Goal: Information Seeking & Learning: Learn about a topic

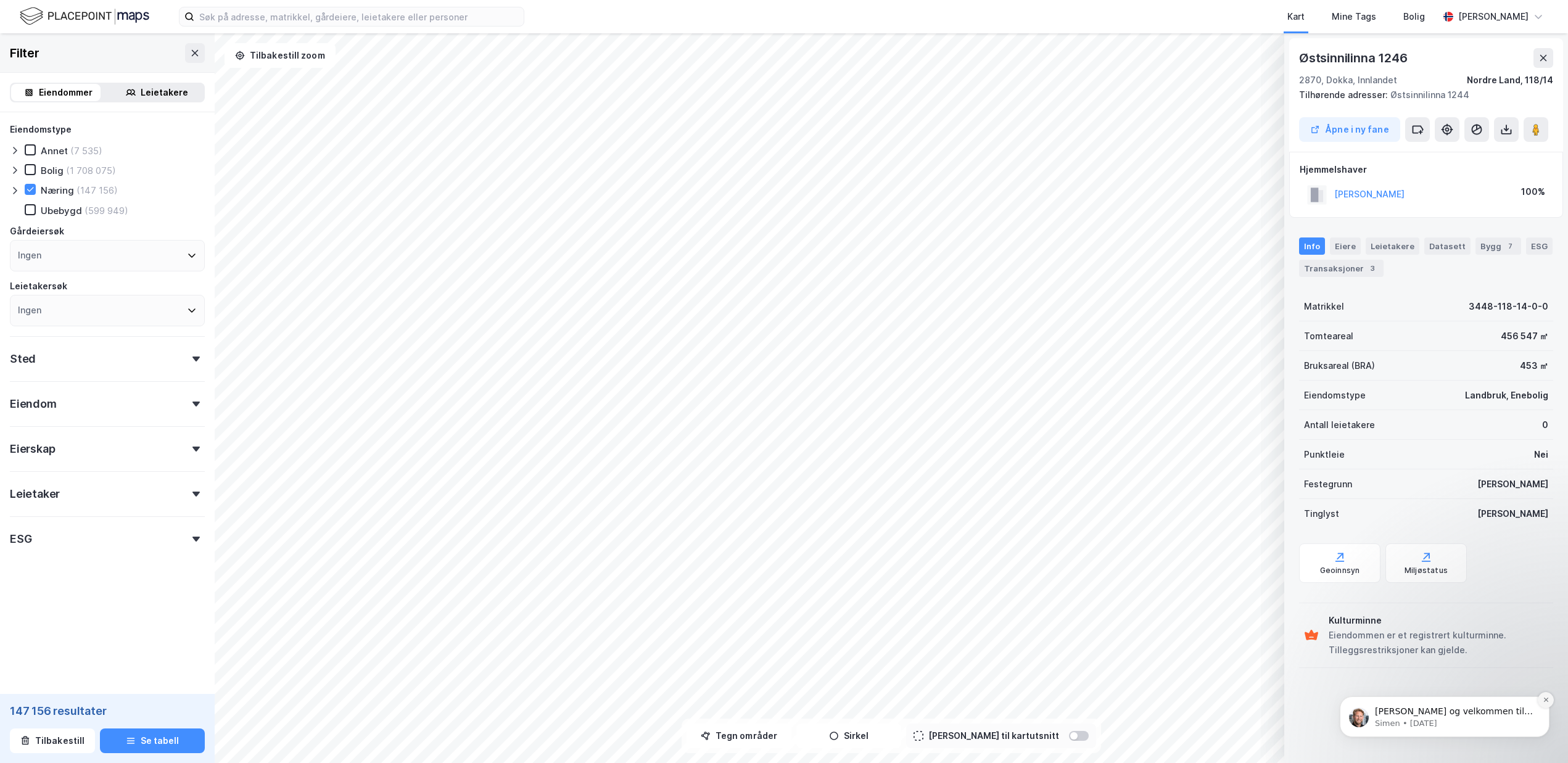
click at [1547, 704] on button "Dismiss notification" at bounding box center [1545, 699] width 16 height 16
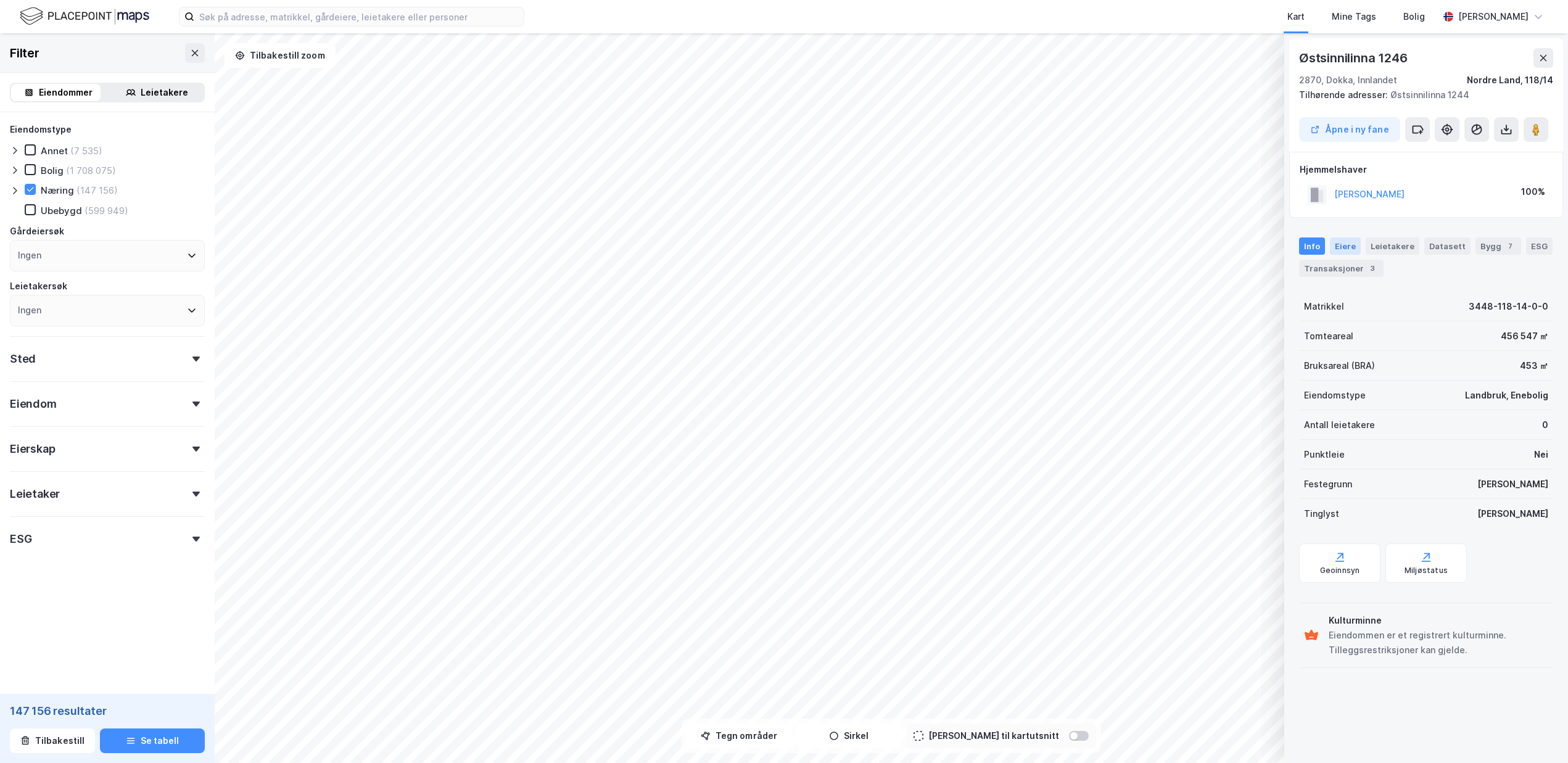
click at [1352, 245] on div "Eiere" at bounding box center [1346, 246] width 31 height 17
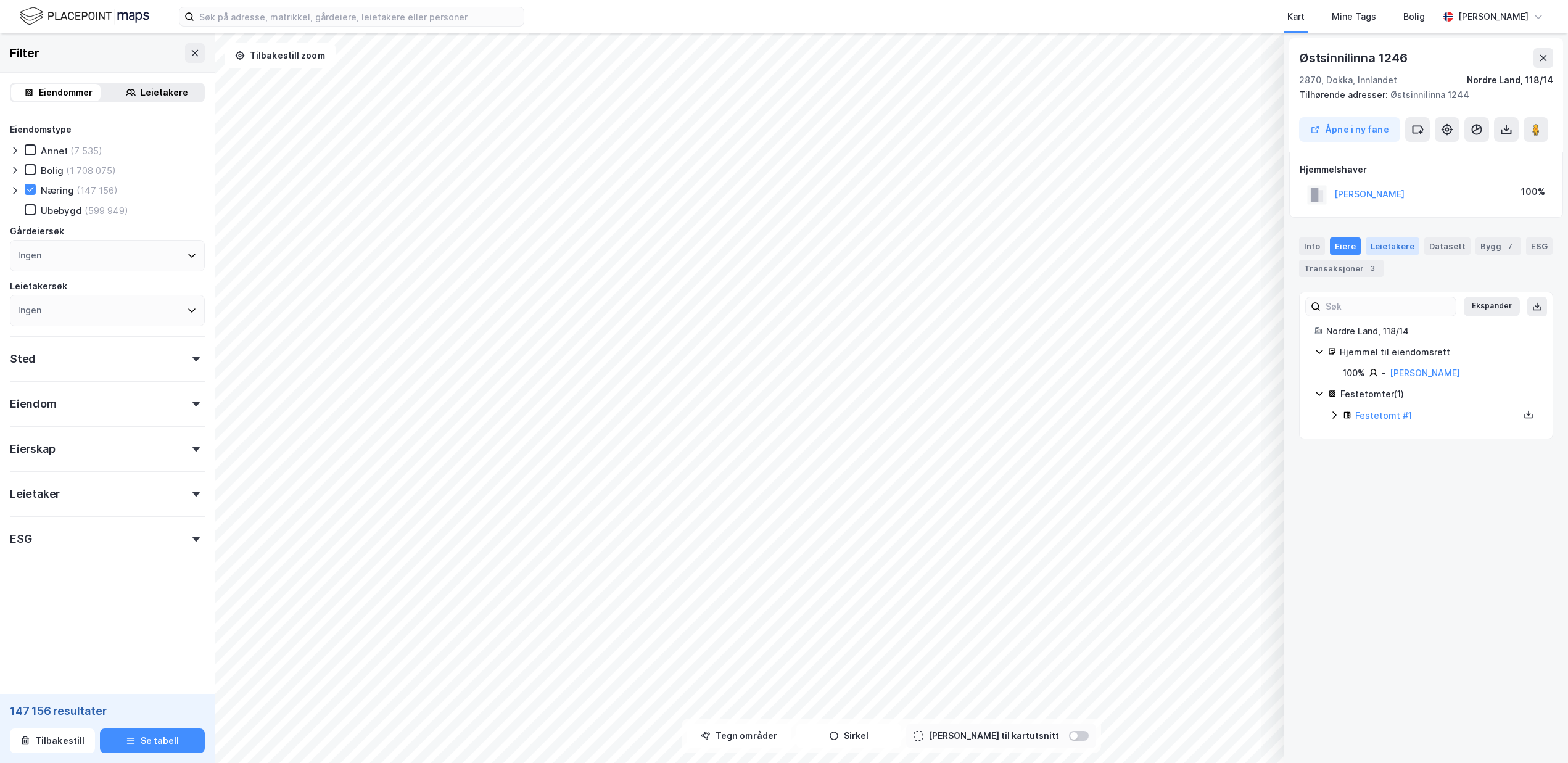
click at [1391, 249] on div "Leietakere" at bounding box center [1393, 246] width 53 height 17
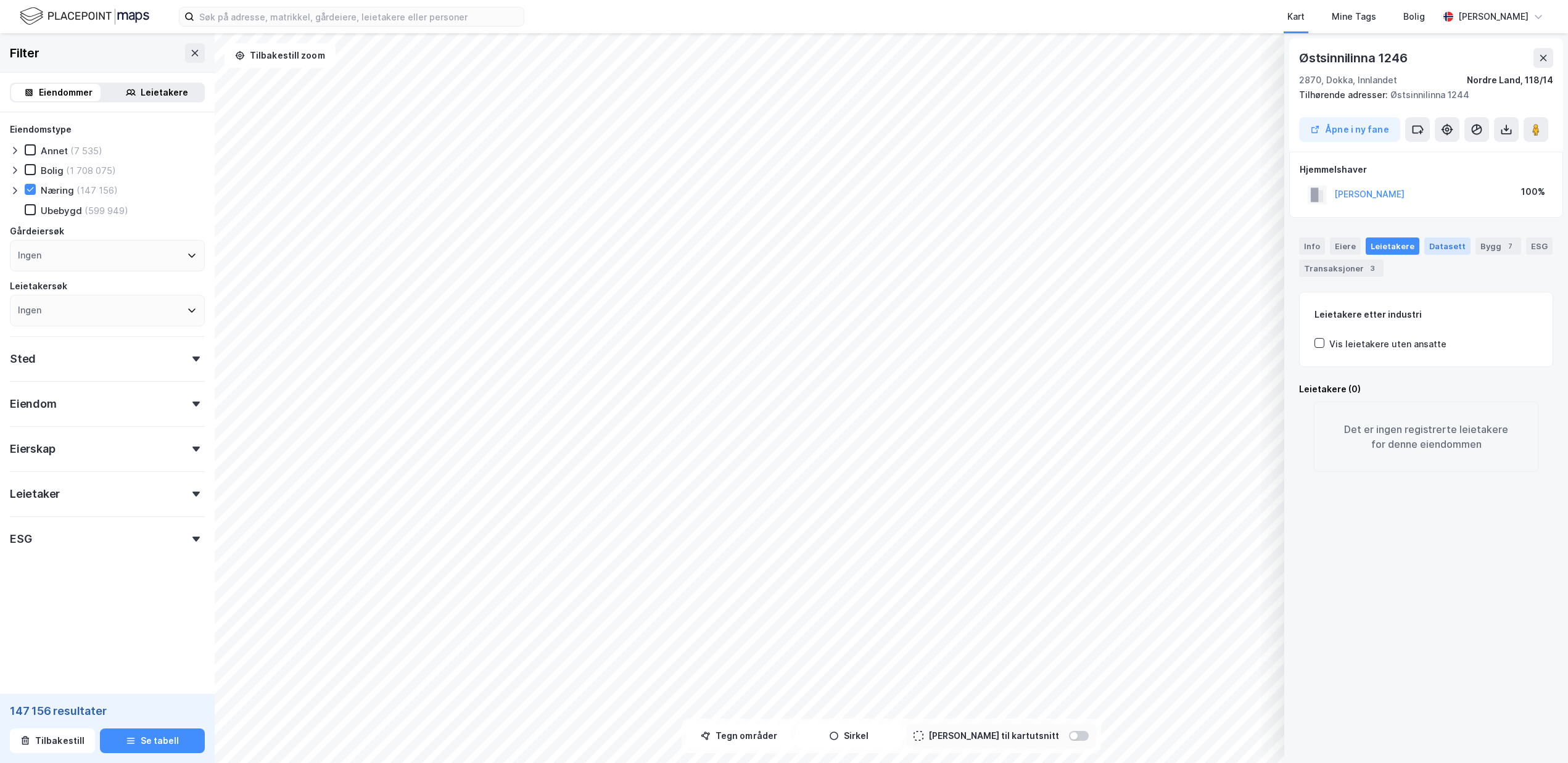
click at [1430, 244] on div "Datasett" at bounding box center [1447, 246] width 46 height 17
click at [1487, 247] on div "Bygg 7" at bounding box center [1499, 246] width 46 height 17
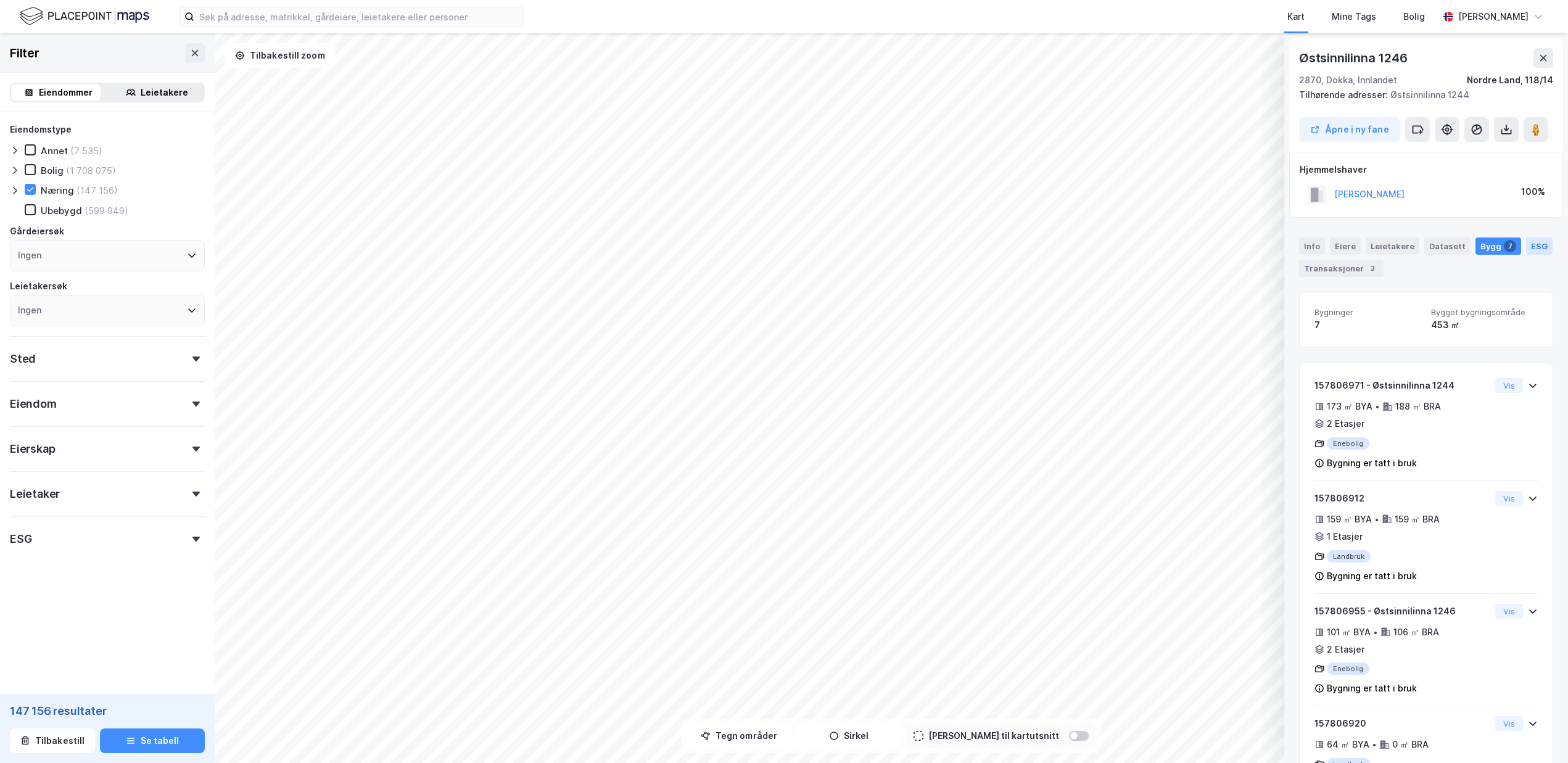
click at [1527, 247] on div "ESG" at bounding box center [1540, 246] width 26 height 17
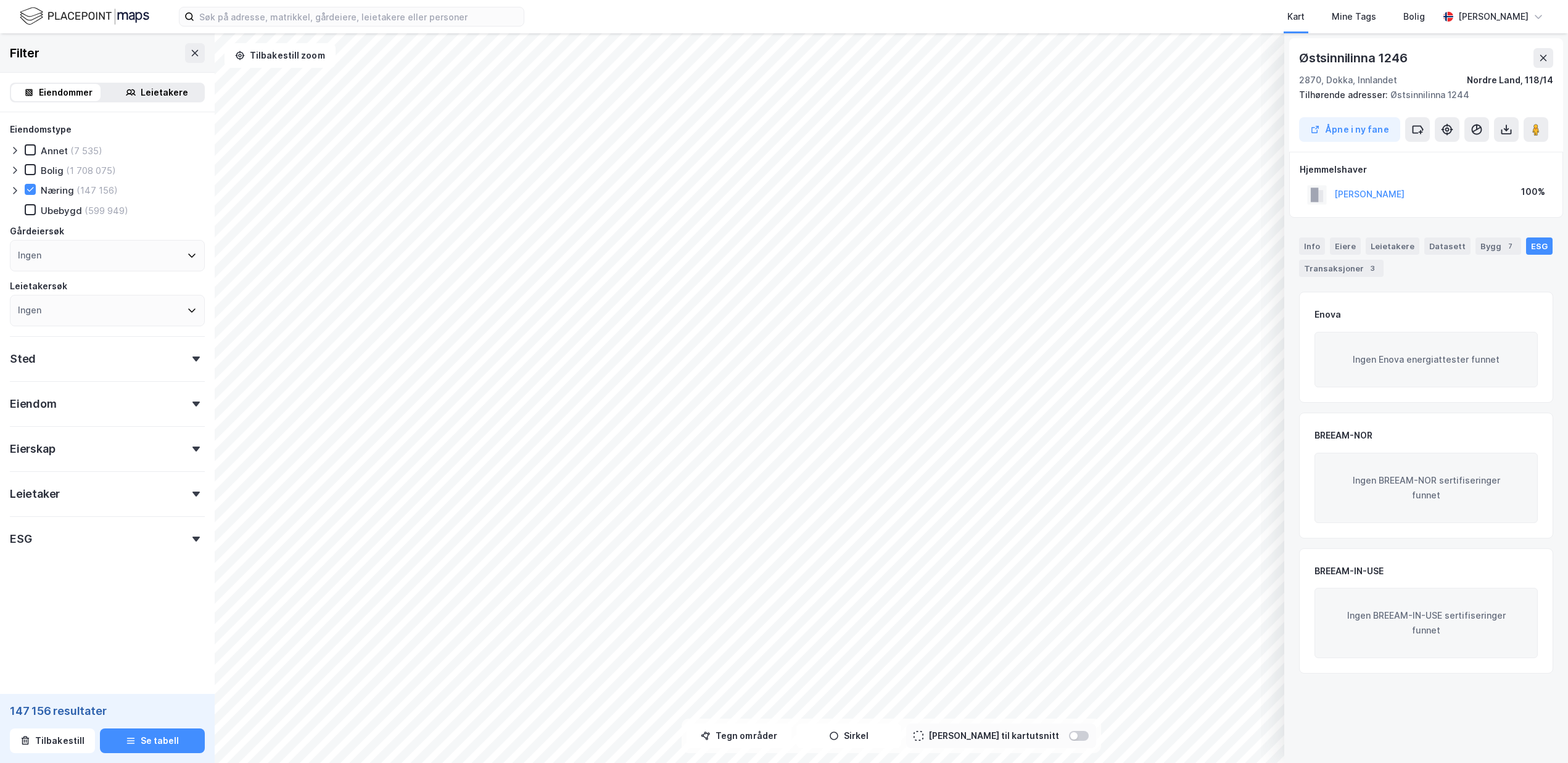
click at [1293, 253] on div "Info [PERSON_NAME] Datasett Bygg 7 ESG Transaksjoner 3" at bounding box center [1426, 252] width 284 height 59
click at [1310, 247] on div "Info" at bounding box center [1313, 246] width 26 height 17
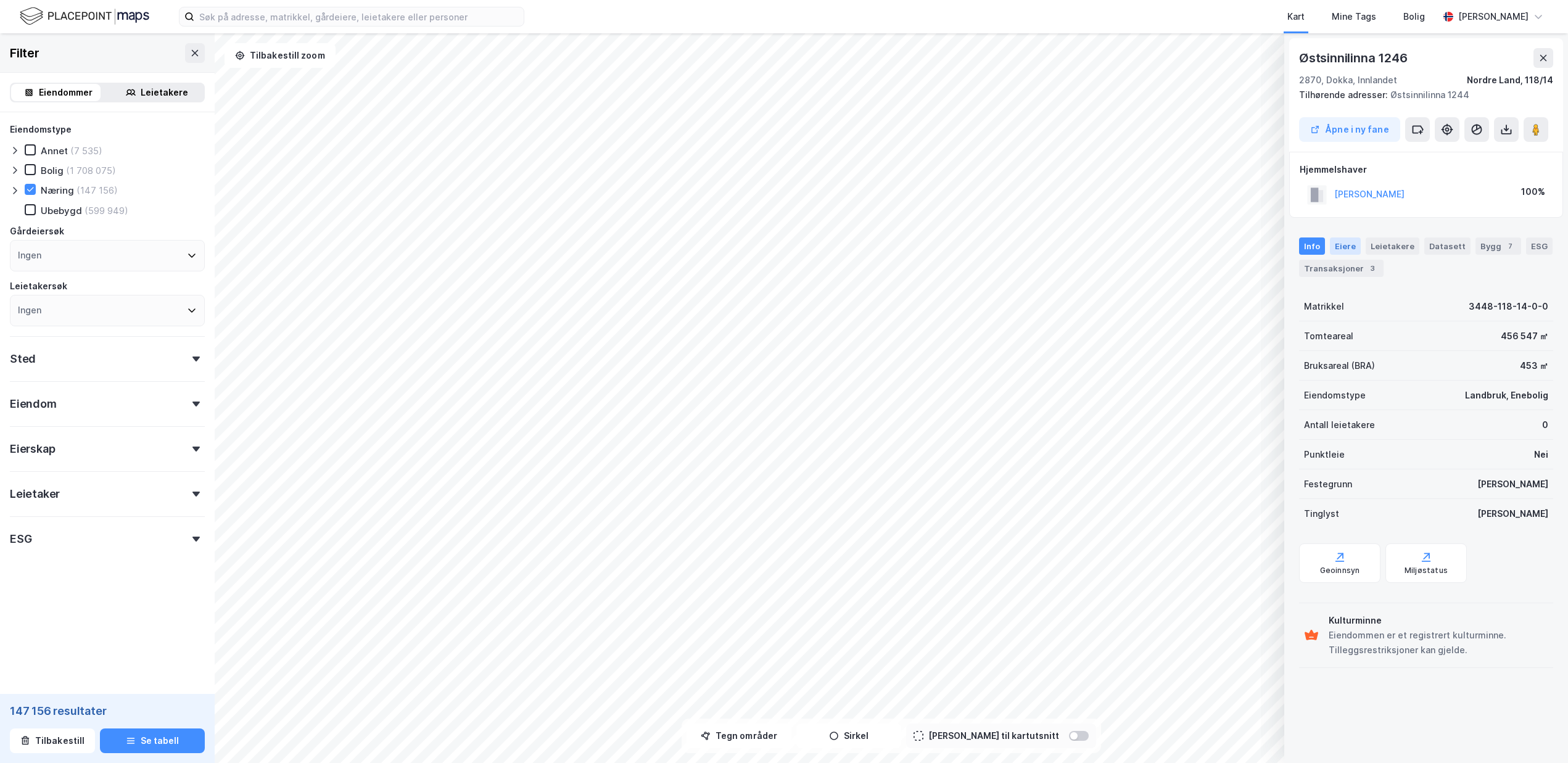
click at [1357, 247] on div "Eiere" at bounding box center [1346, 246] width 31 height 17
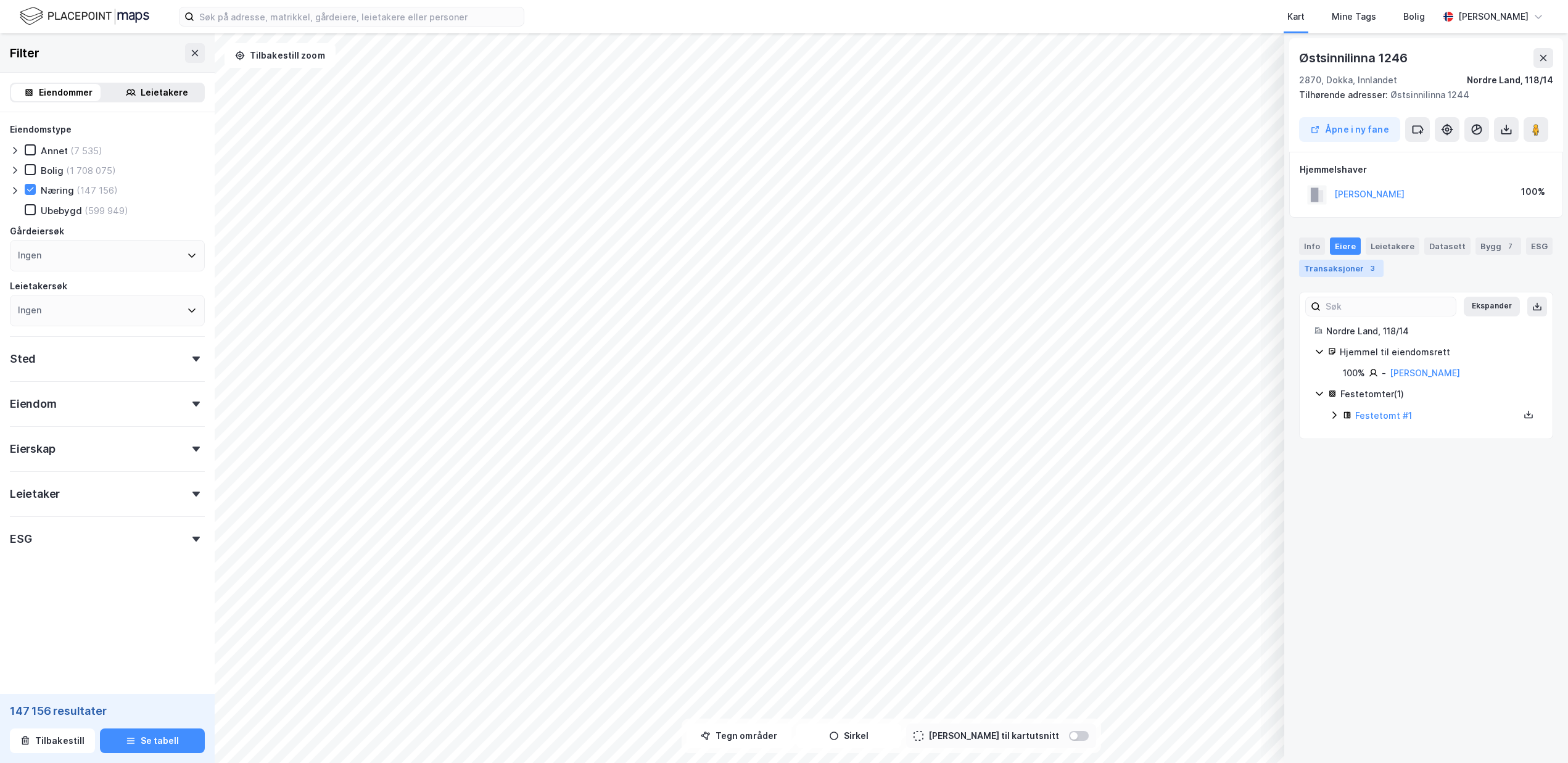
click at [1349, 269] on div "Transaksjoner 3" at bounding box center [1342, 268] width 84 height 17
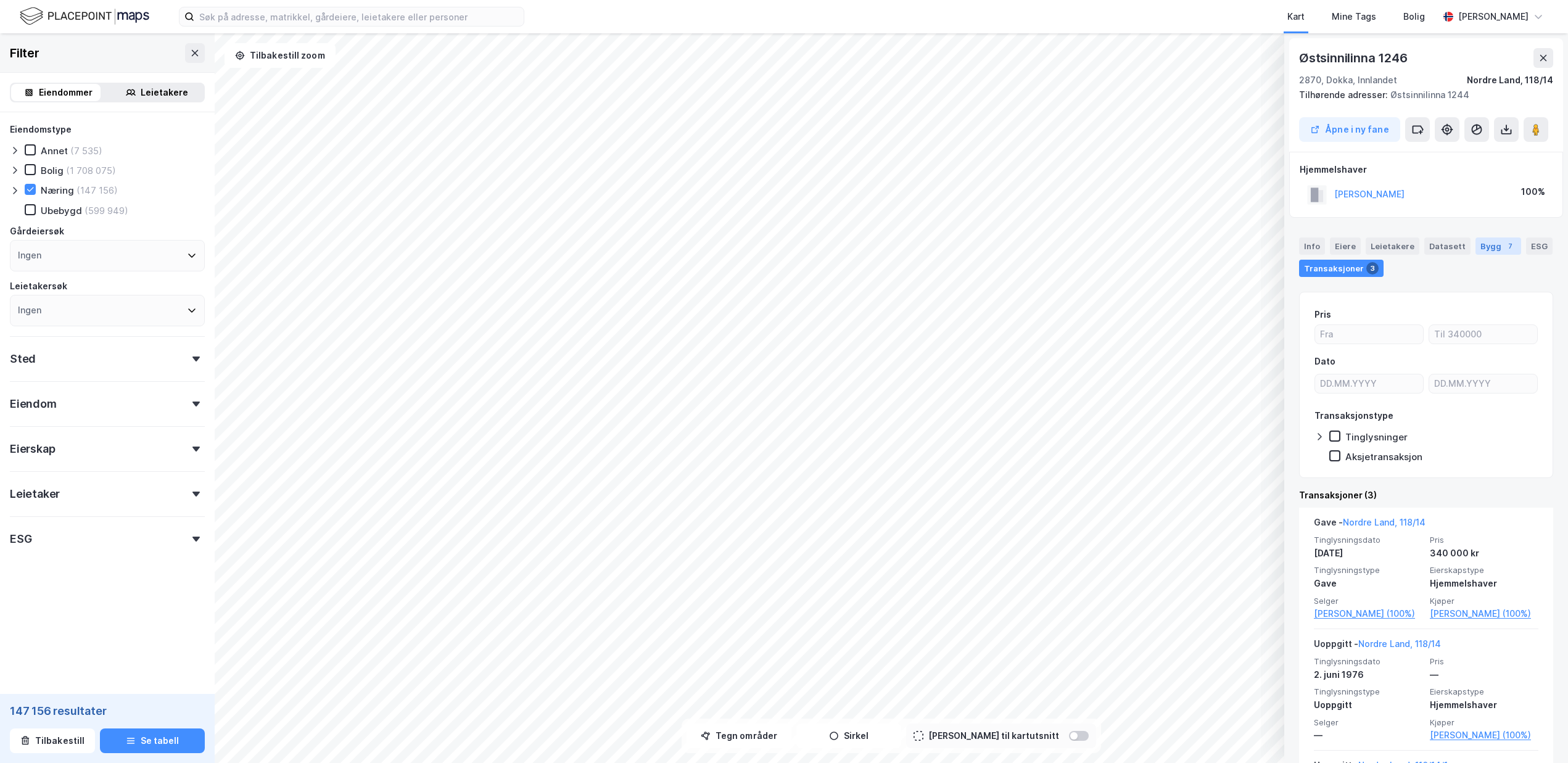
click at [1484, 247] on div "Bygg 7" at bounding box center [1499, 246] width 46 height 17
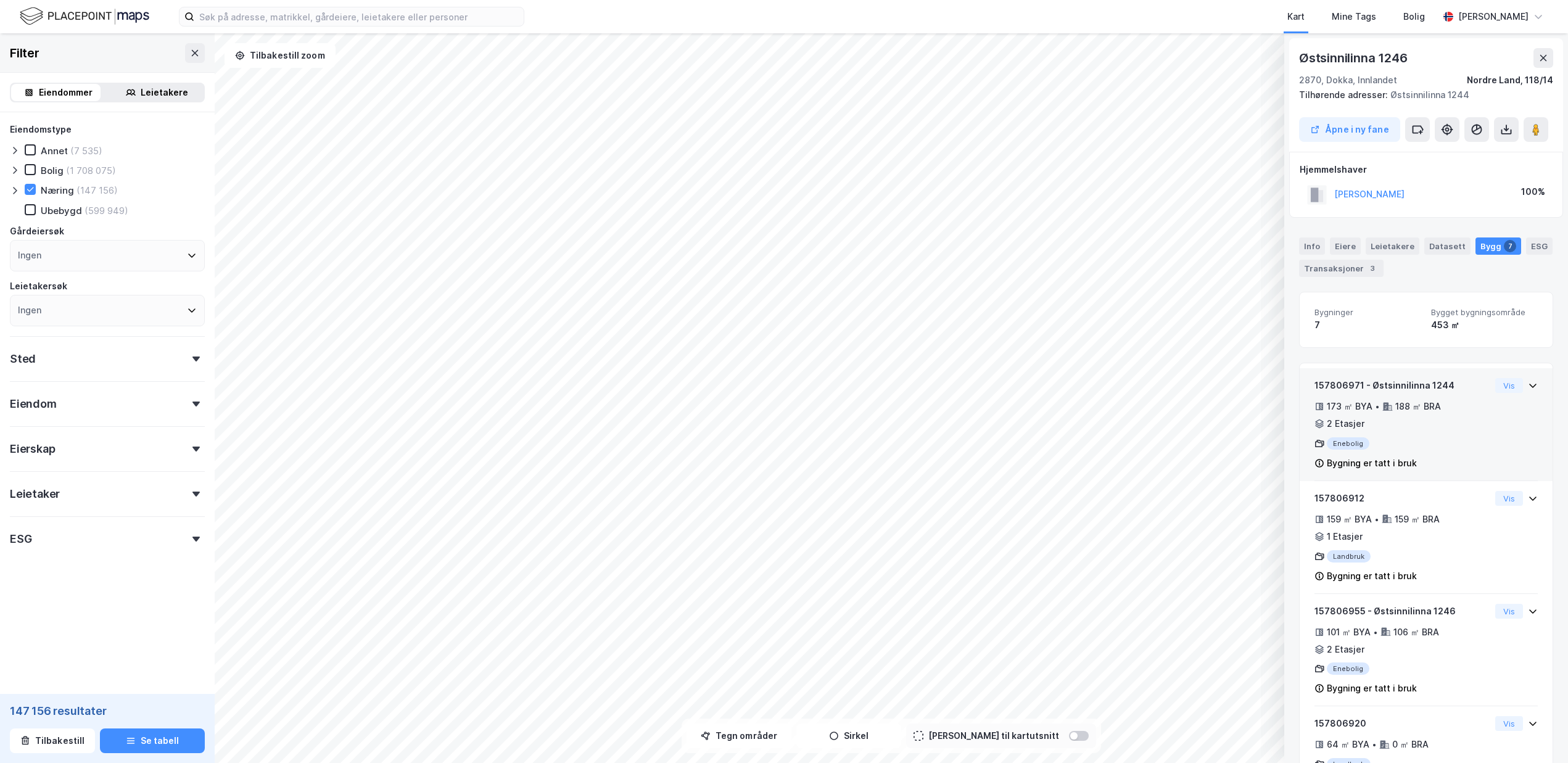
click at [1529, 390] on icon at bounding box center [1533, 385] width 10 height 10
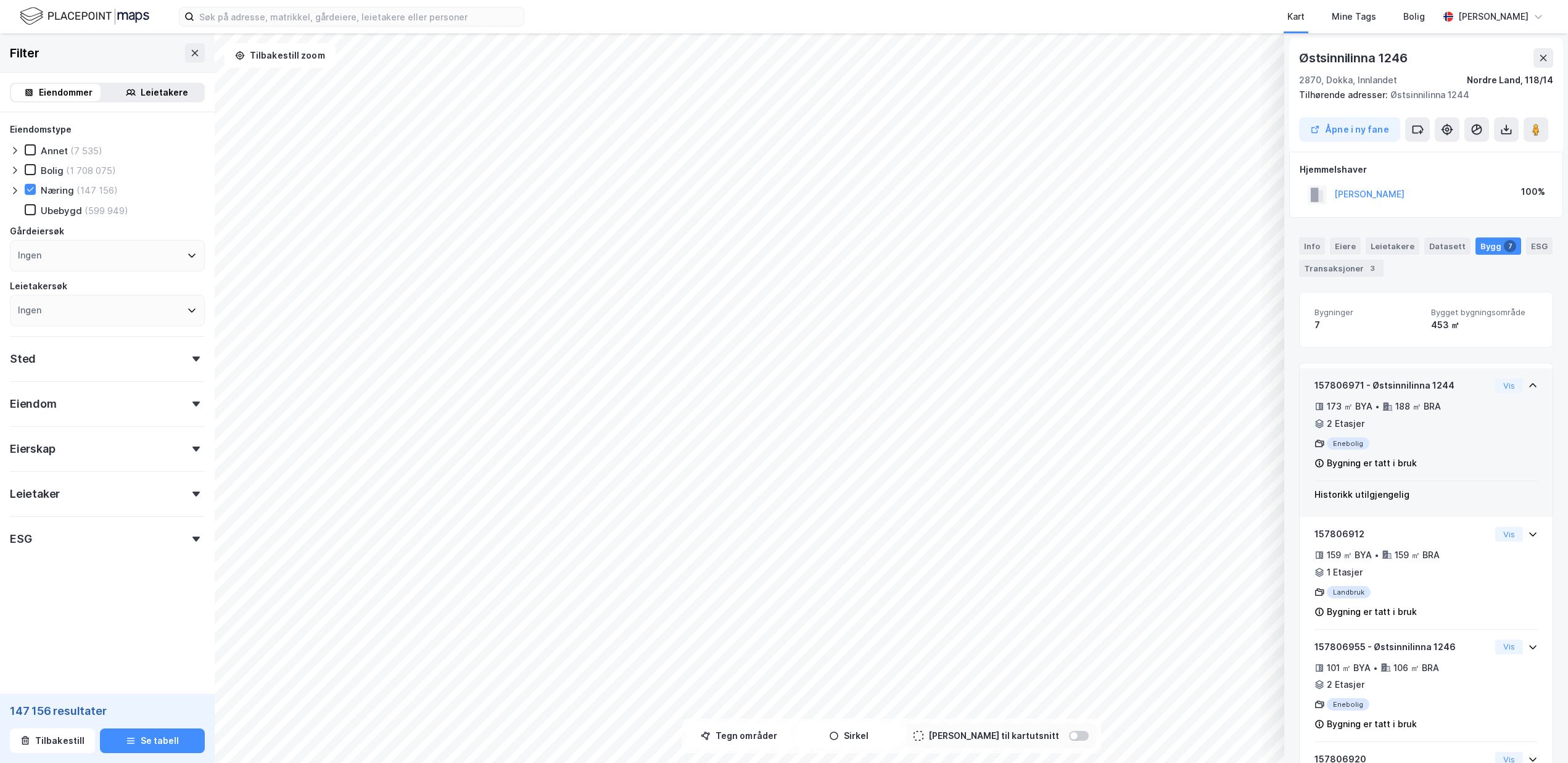
click at [1529, 385] on icon at bounding box center [1533, 385] width 10 height 10
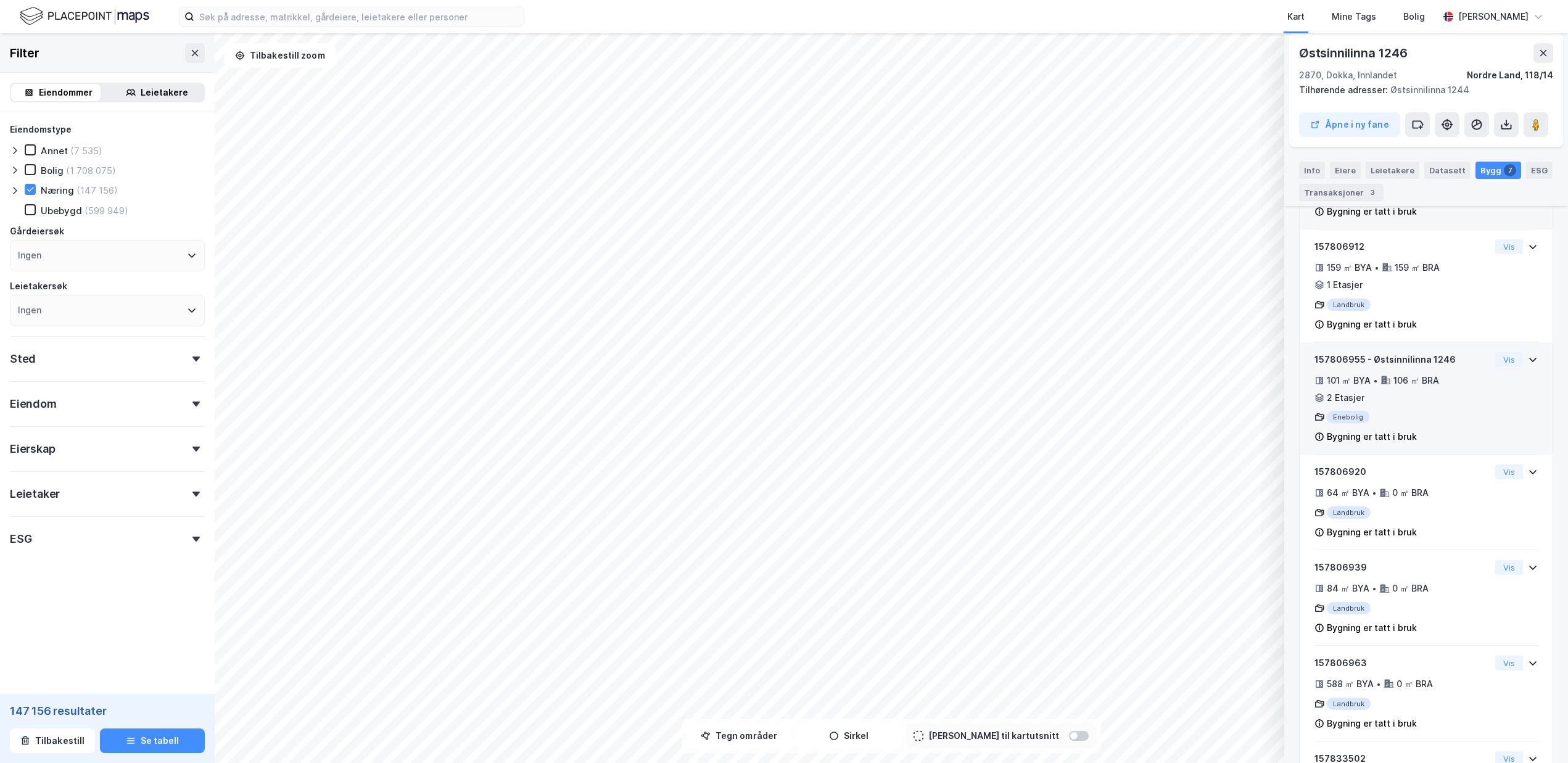
scroll to position [345, 0]
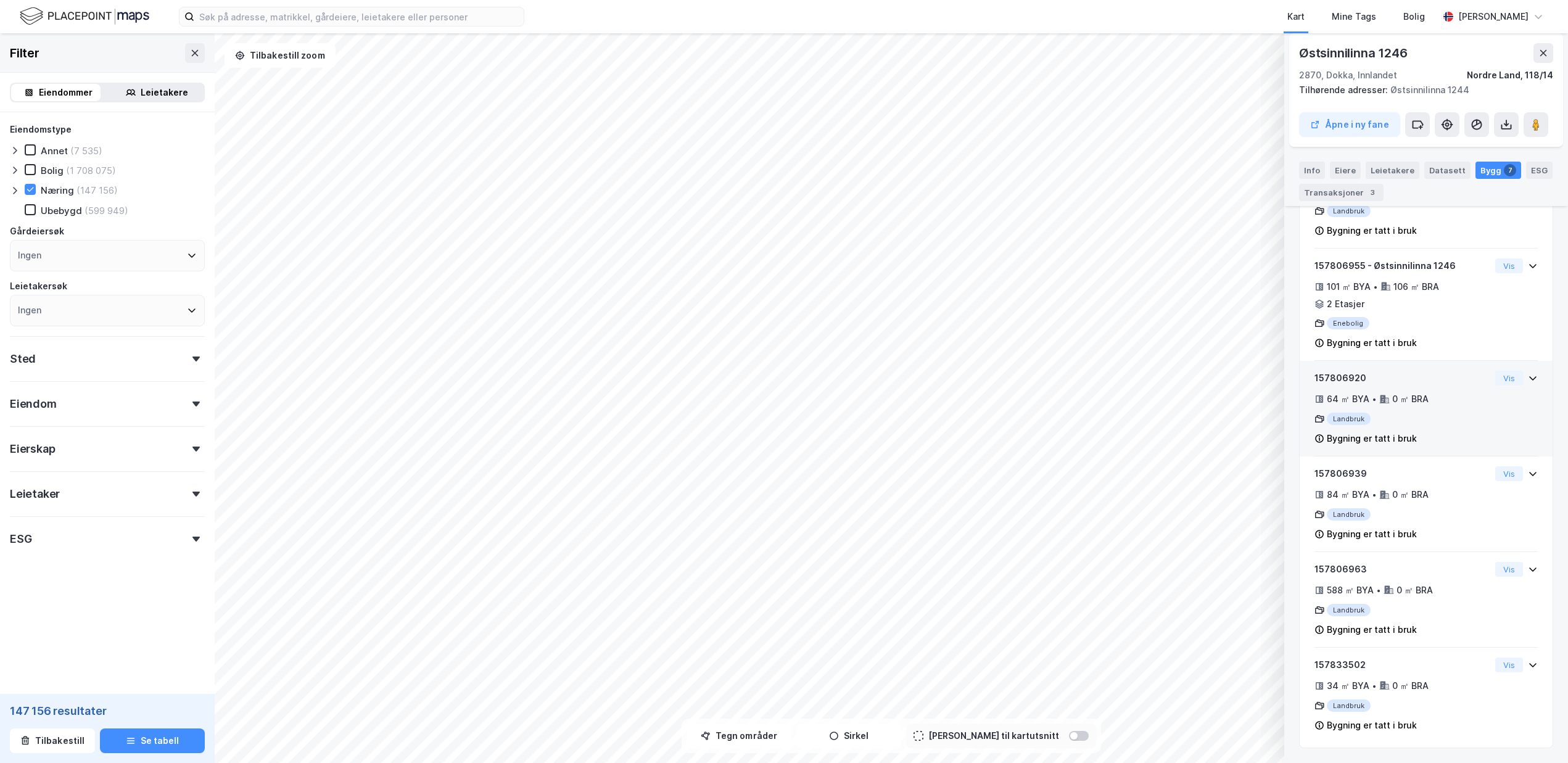
click at [1339, 419] on div "Landbruk" at bounding box center [1403, 418] width 176 height 12
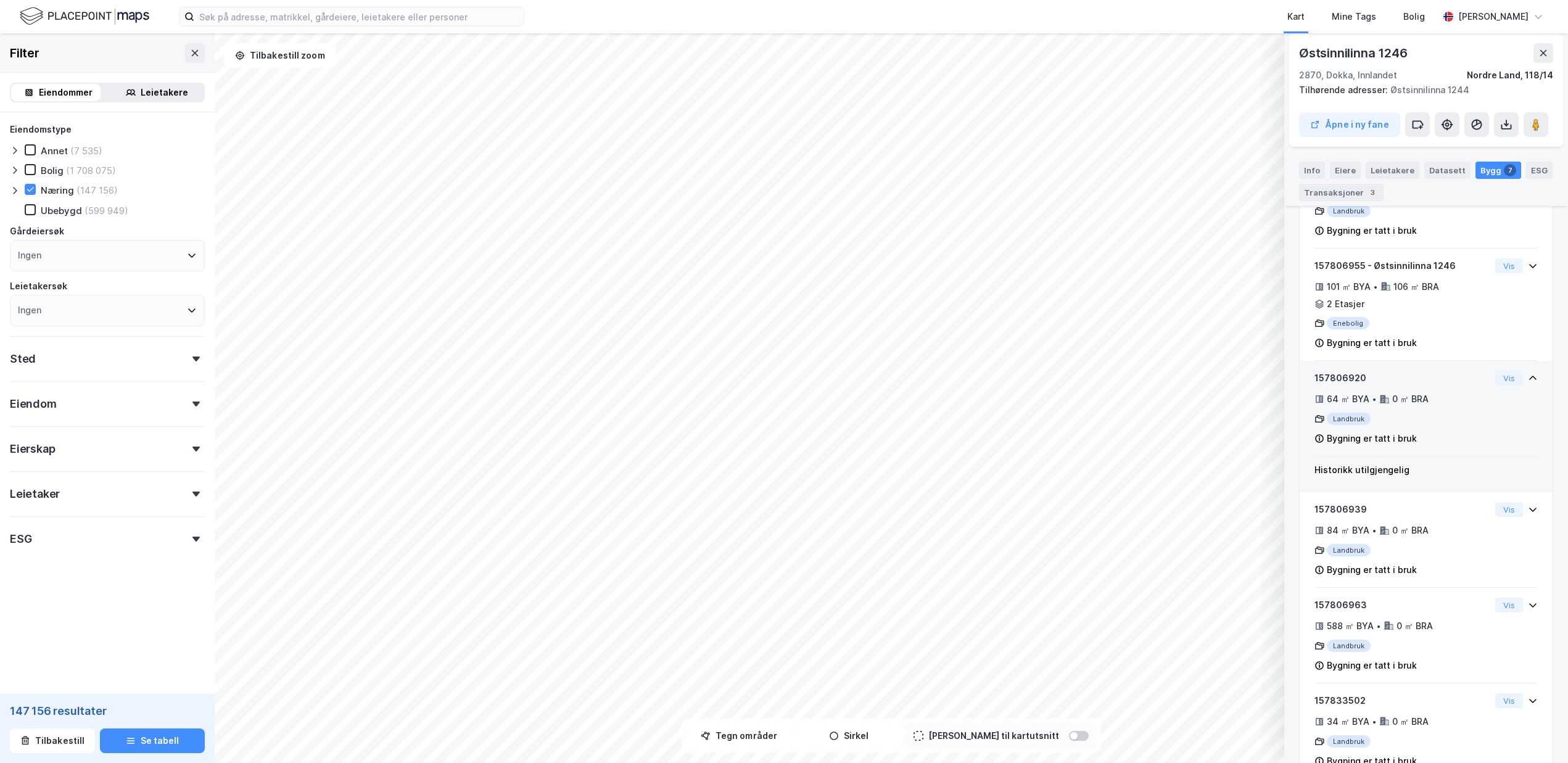
click at [1469, 410] on div "157806920 64 ㎡ BYA • 0 ㎡ BRA Landbruk Bygning er tatt i bruk" at bounding box center [1403, 408] width 176 height 75
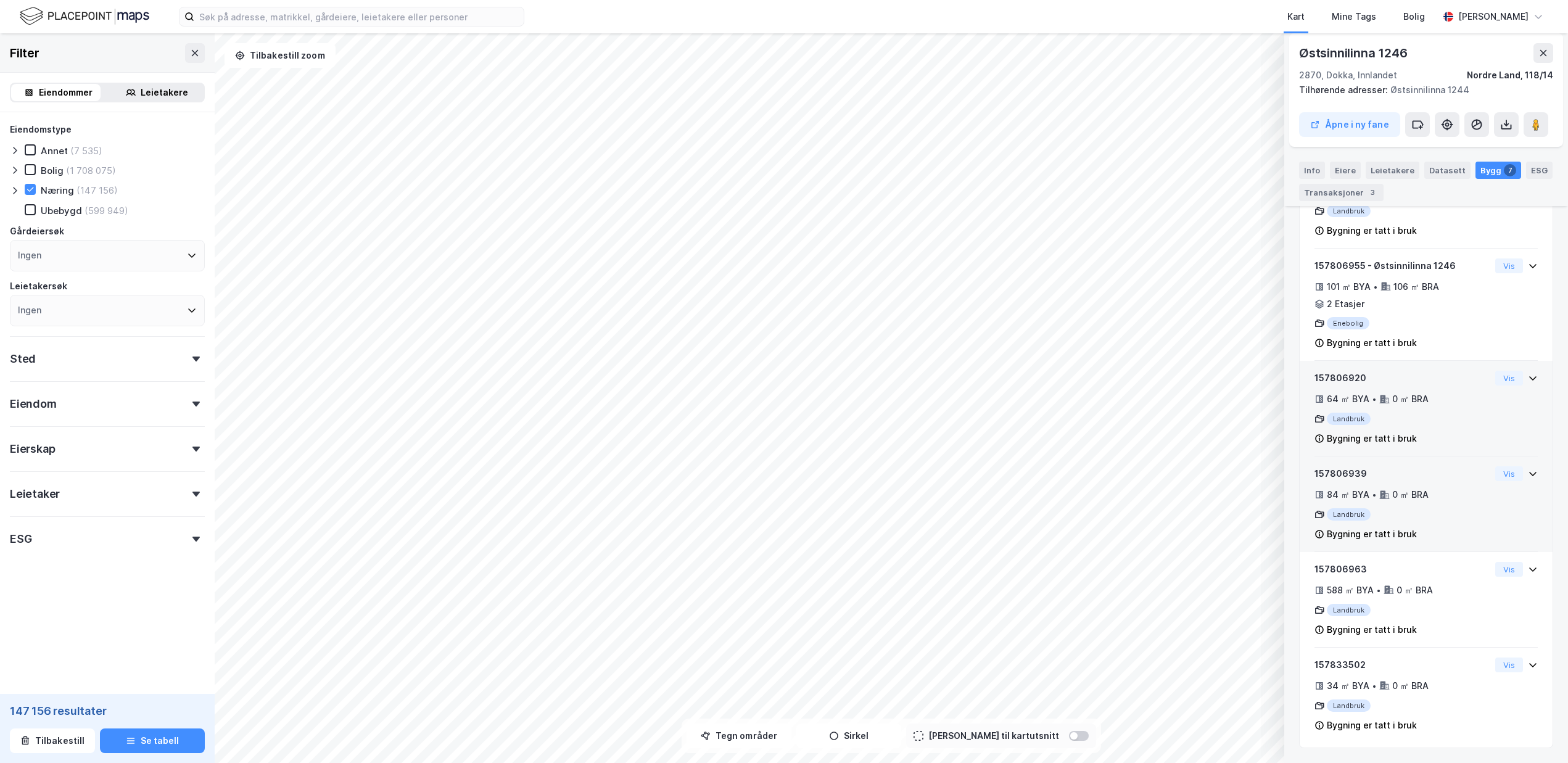
click at [1460, 472] on div "157806939" at bounding box center [1403, 473] width 176 height 15
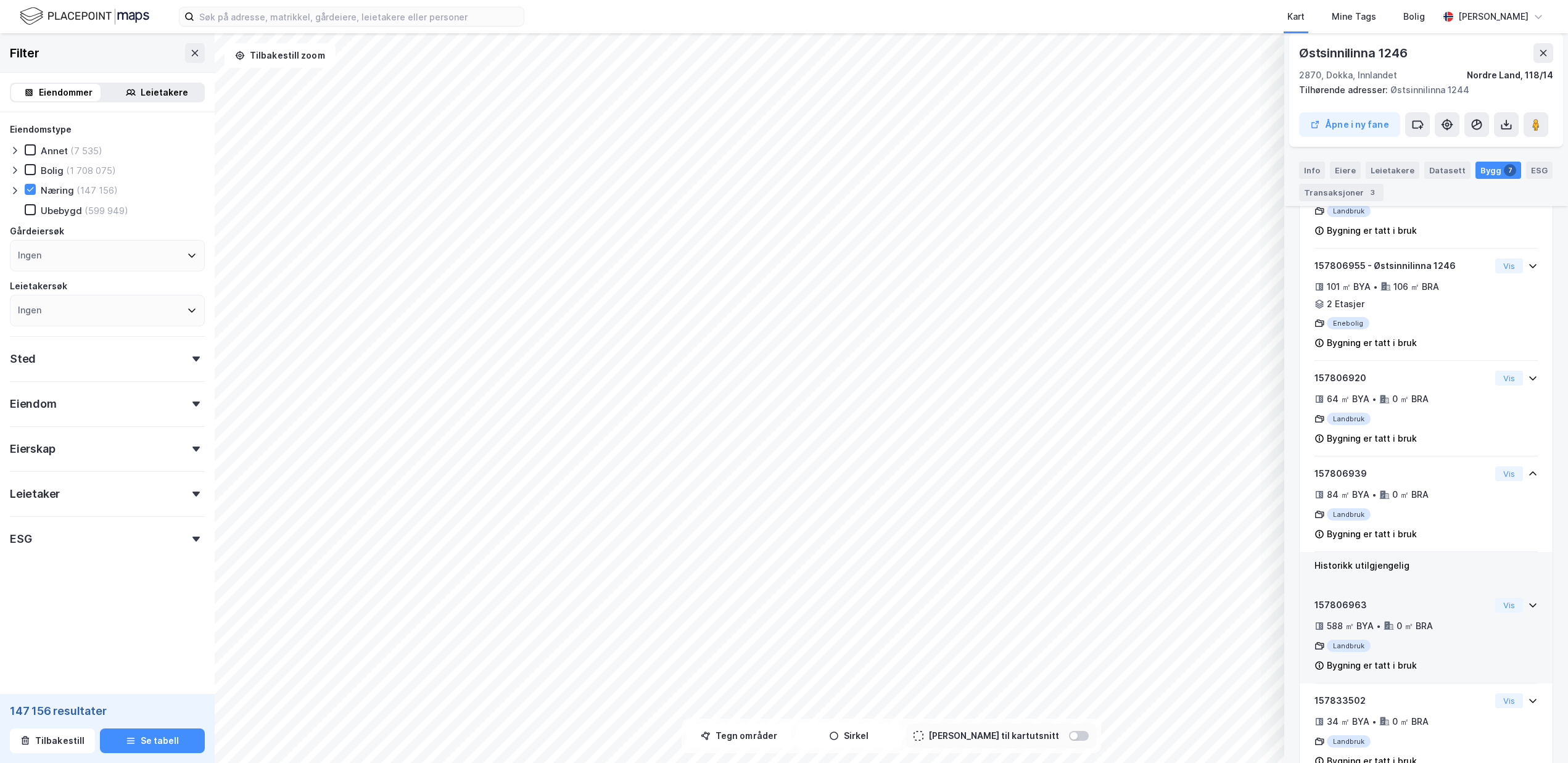
click at [1457, 616] on div "157806963 588 ㎡ BYA • 0 ㎡ BRA Landbruk Bygning er tatt i bruk" at bounding box center [1403, 636] width 176 height 75
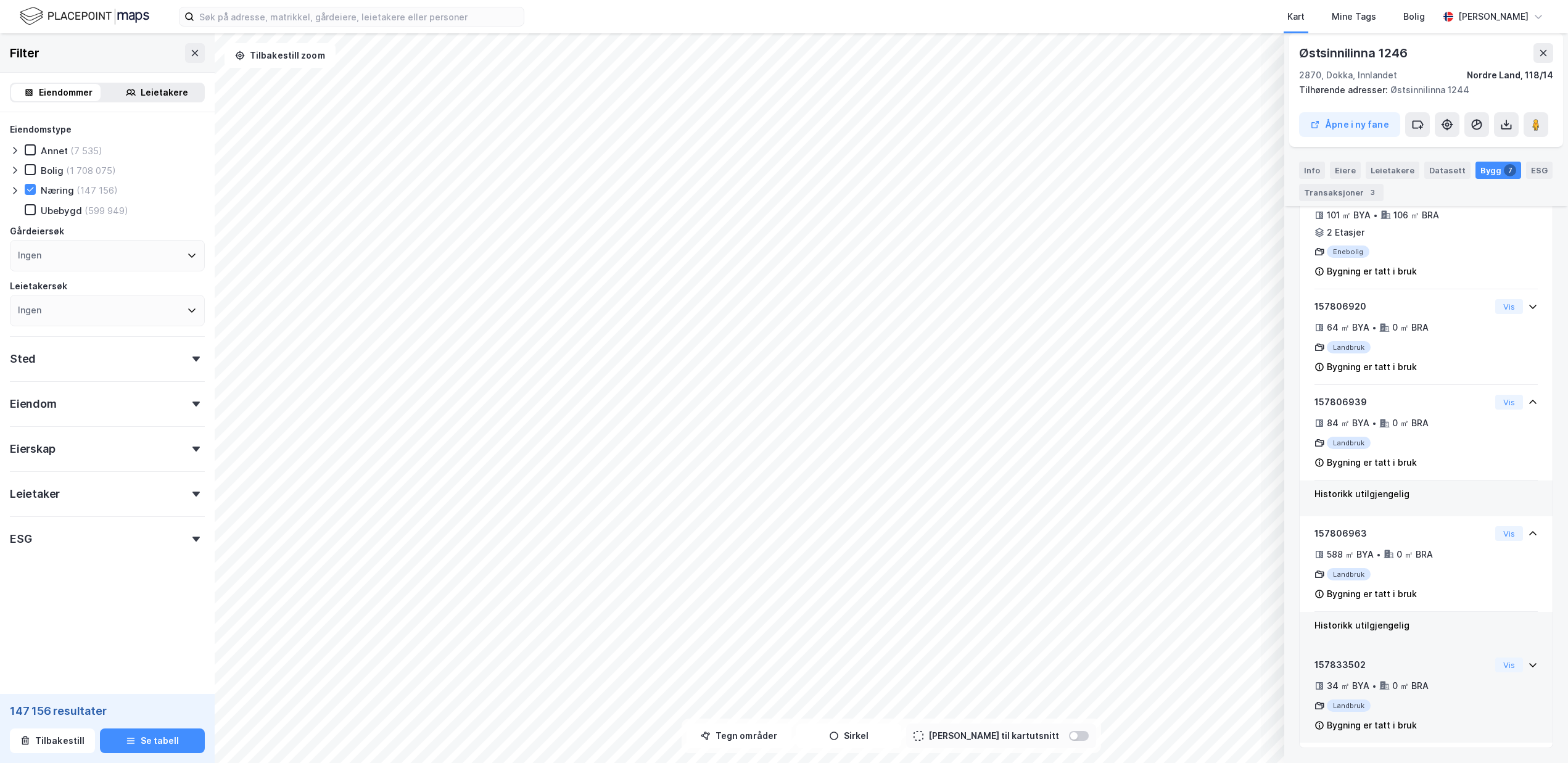
drag, startPoint x: 1447, startPoint y: 664, endPoint x: 1458, endPoint y: 583, distance: 81.7
click at [1449, 665] on div "157833502" at bounding box center [1403, 665] width 176 height 15
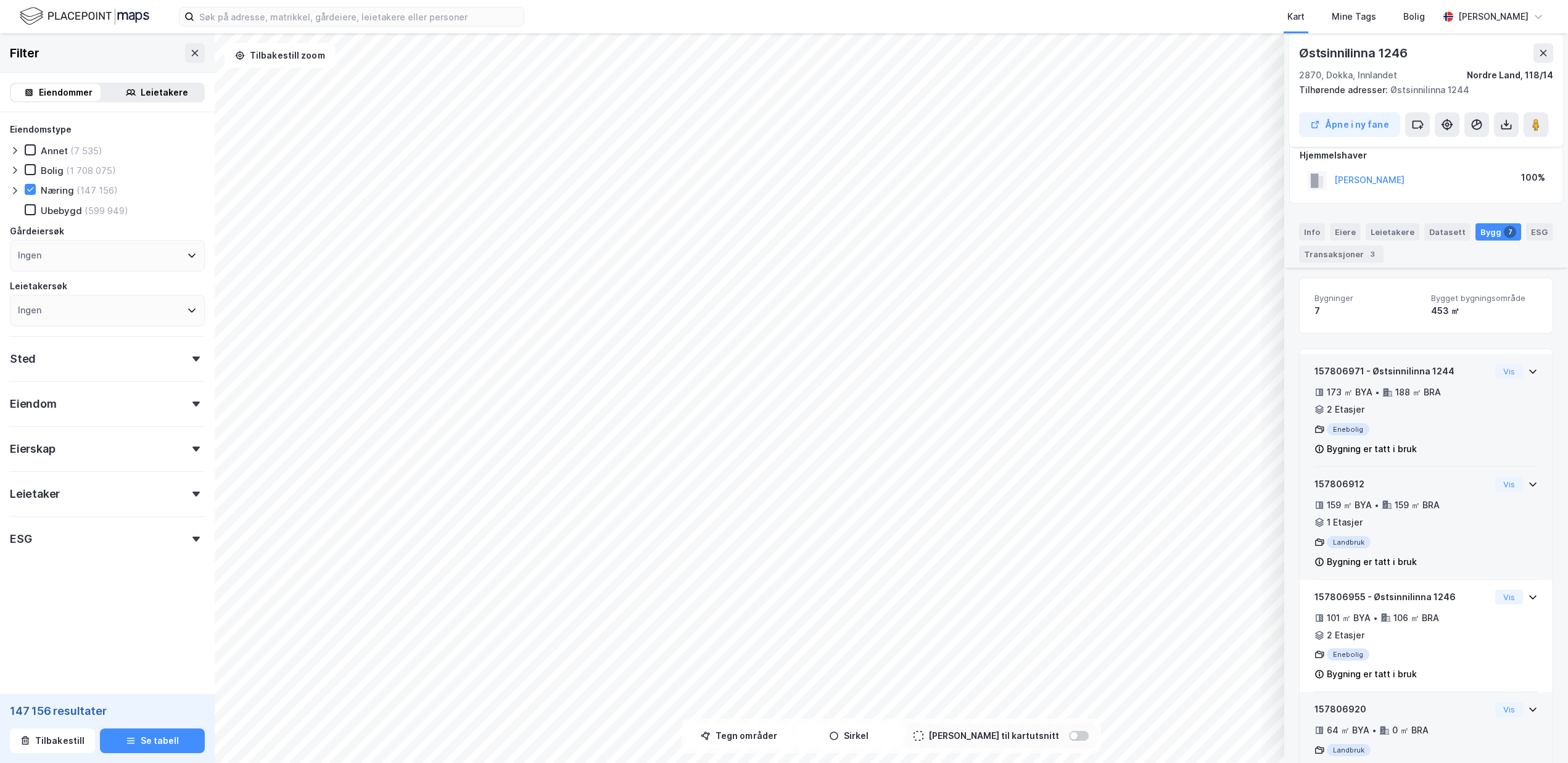
scroll to position [0, 0]
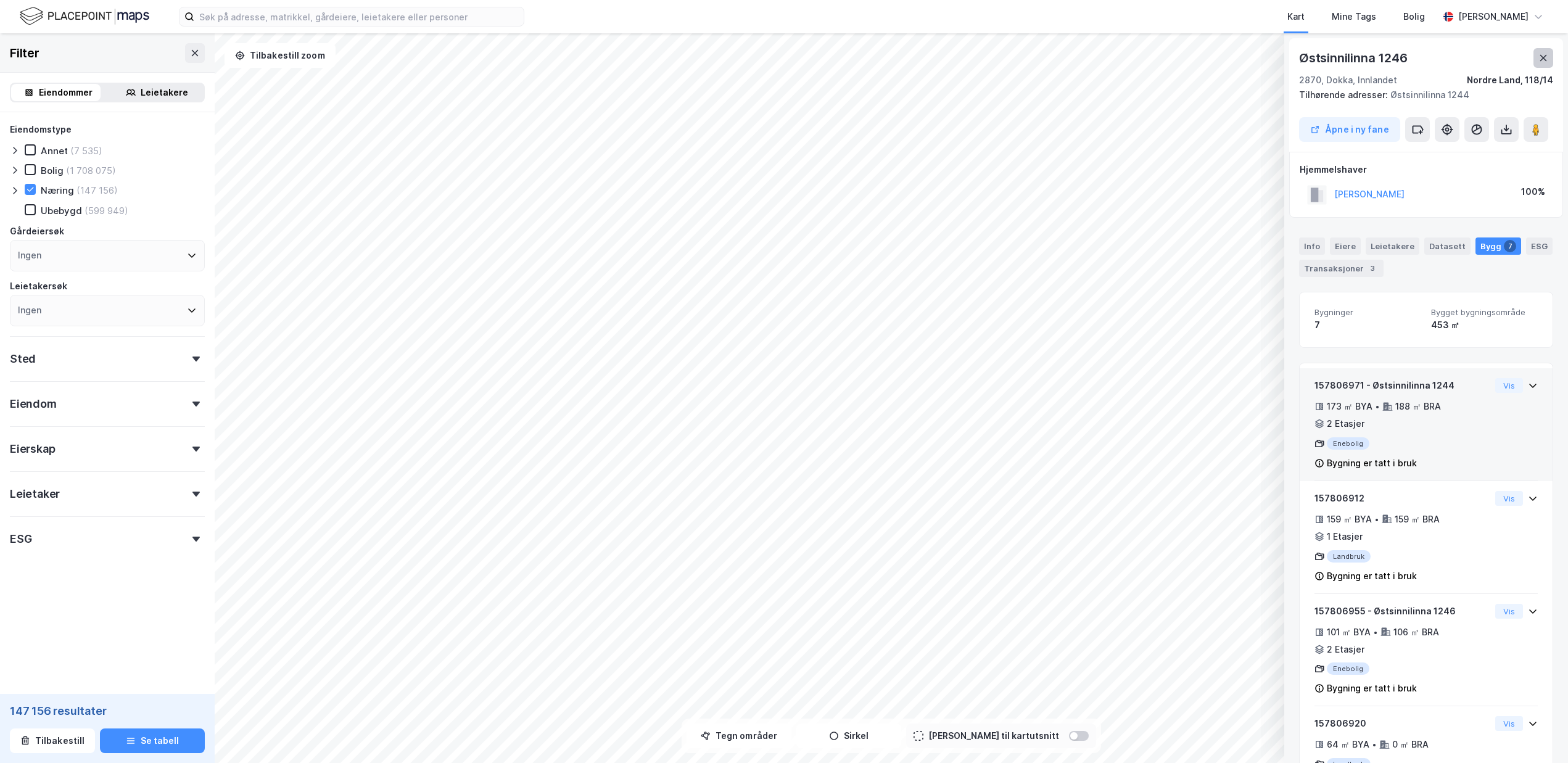
drag, startPoint x: 1548, startPoint y: 62, endPoint x: 1364, endPoint y: 5, distance: 192.6
click at [1548, 61] on icon at bounding box center [1544, 58] width 10 height 10
